Goal: Answer question/provide support: Share knowledge or assist other users

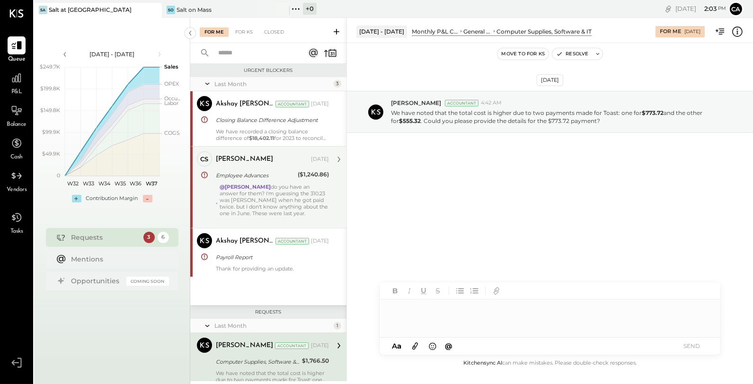
click at [275, 187] on div "@[PERSON_NAME] do you have an answer for them? I'm guessing the 310.23 was [PER…" at bounding box center [274, 204] width 109 height 40
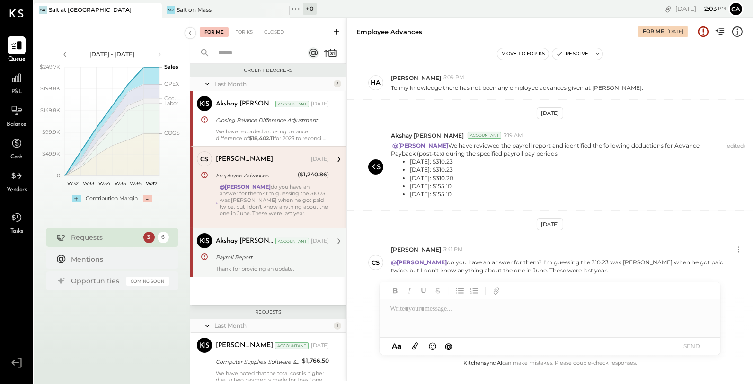
click at [277, 261] on div "Payroll Report" at bounding box center [271, 257] width 110 height 11
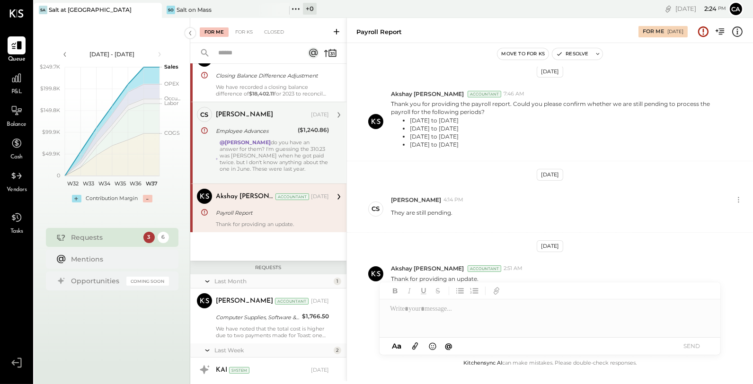
scroll to position [58, 0]
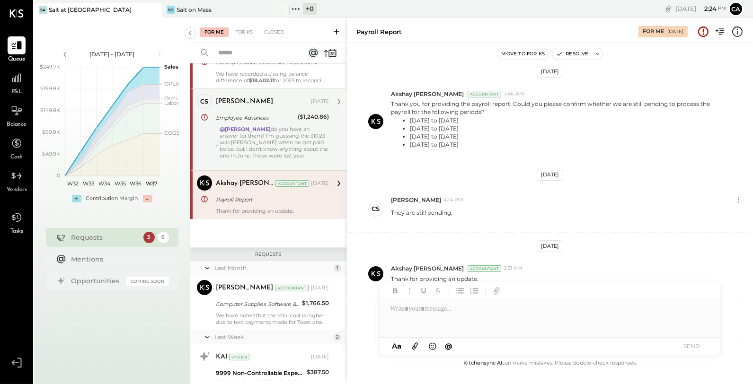
click at [271, 202] on div "Payroll Report" at bounding box center [271, 199] width 110 height 9
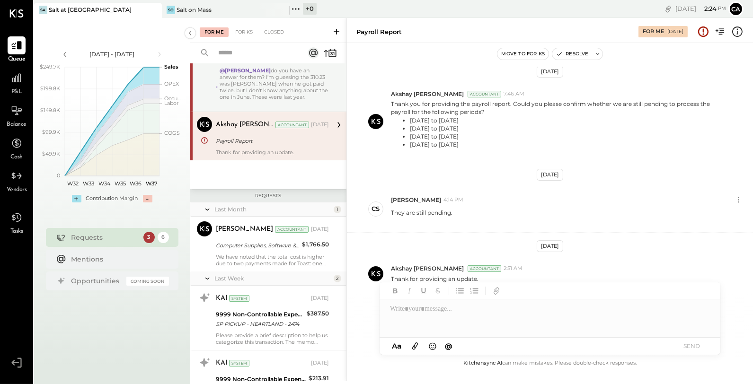
scroll to position [173, 0]
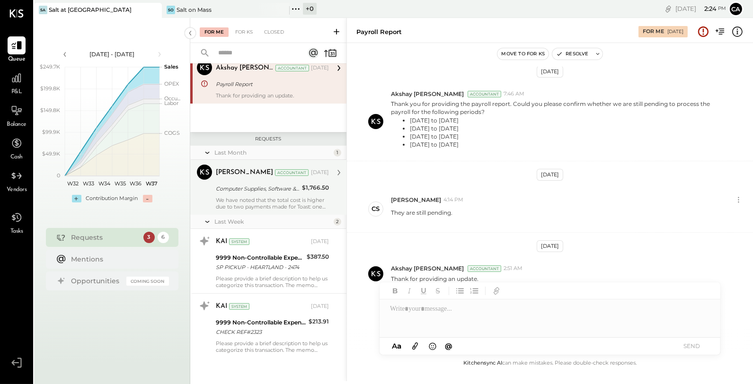
click at [265, 187] on div "Computer Supplies, Software & IT" at bounding box center [257, 188] width 83 height 9
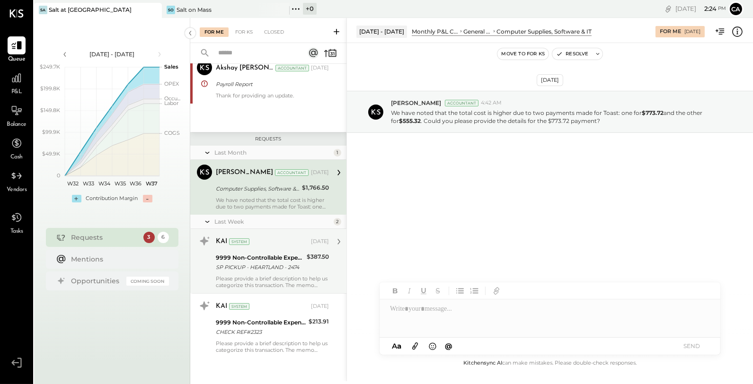
click at [263, 265] on div "SP PICKUP - HEARTLAND - 2474" at bounding box center [260, 267] width 88 height 9
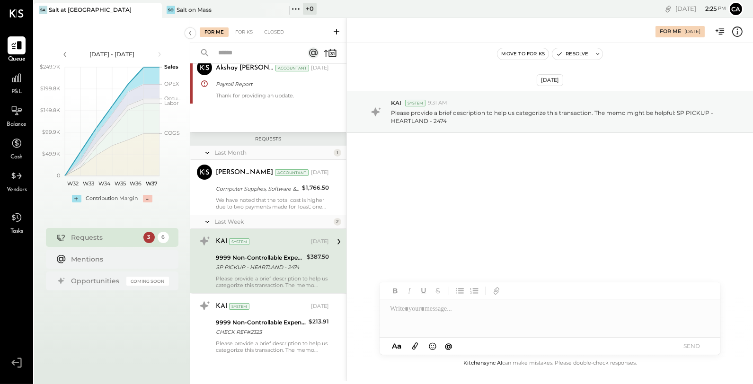
click at [449, 314] on div at bounding box center [550, 319] width 341 height 38
click at [692, 344] on button "SEND" at bounding box center [692, 346] width 38 height 13
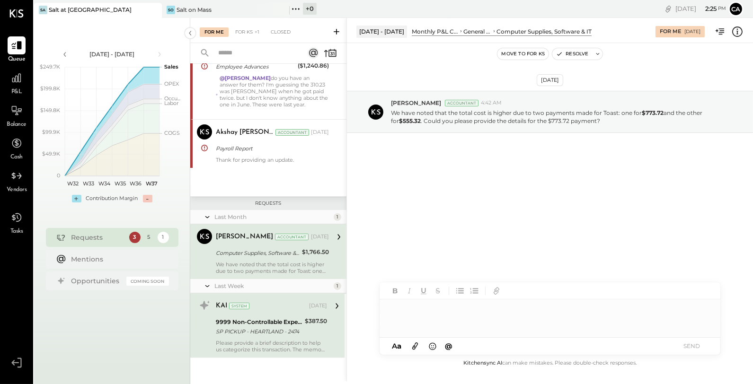
scroll to position [108, 0]
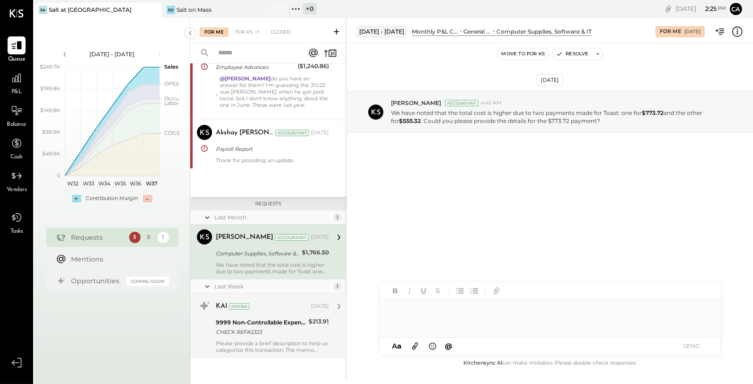
click at [288, 328] on div "CHECK REF#2323" at bounding box center [261, 332] width 90 height 9
